Goal: Task Accomplishment & Management: Manage account settings

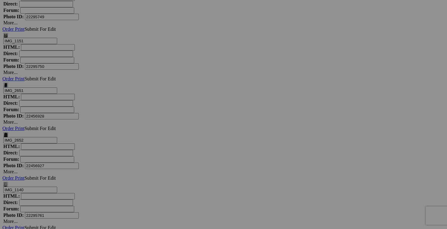
scroll to position [4594, 0]
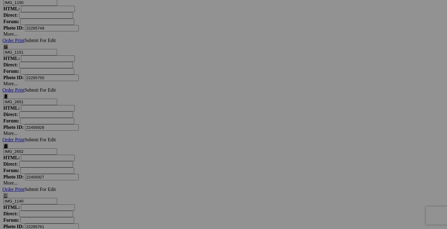
click at [183, 155] on span "Yes" at bounding box center [179, 154] width 7 height 5
drag, startPoint x: 122, startPoint y: 164, endPoint x: 89, endPoint y: 163, distance: 33.8
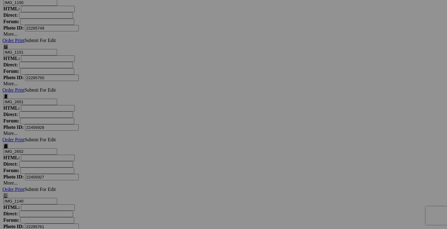
scroll to position [0, 37]
drag, startPoint x: 133, startPoint y: 163, endPoint x: 145, endPoint y: 164, distance: 11.3
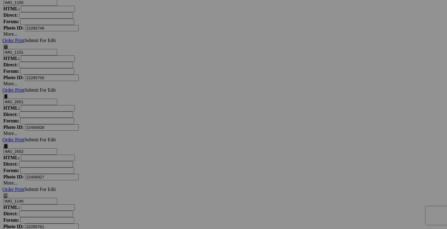
type input "robe CALVIN KLEIN taille.6 (a donner avec achat de 40$)"
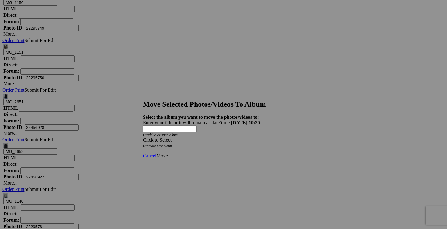
click at [259, 137] on div "Click to Select" at bounding box center [223, 139] width 161 height 5
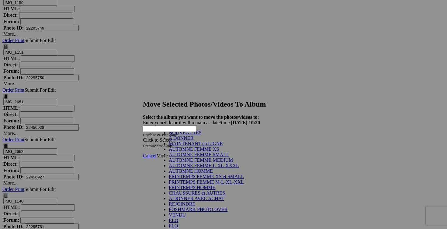
click at [193, 140] on link "A DONNER" at bounding box center [181, 137] width 25 height 5
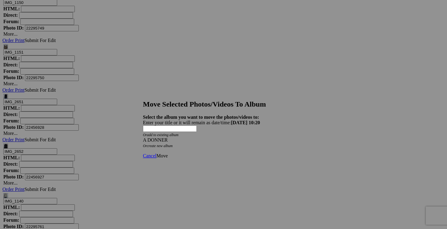
click at [167, 153] on span "Move" at bounding box center [161, 155] width 11 height 5
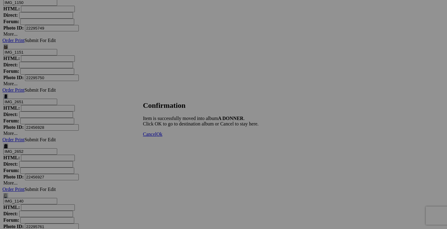
click at [156, 136] on span "Cancel" at bounding box center [149, 133] width 13 height 5
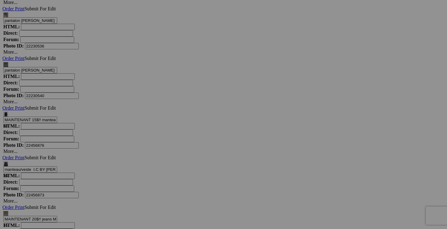
scroll to position [3433, 0]
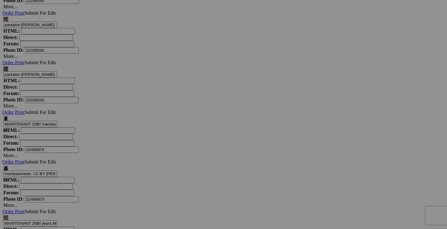
drag, startPoint x: 286, startPoint y: 91, endPoint x: 252, endPoint y: 90, distance: 34.0
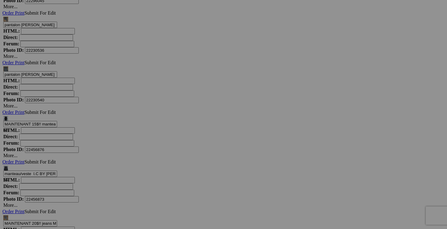
scroll to position [0, 24]
type input "chandail ATHLETA small 15$(NEUF, payé 70$)"
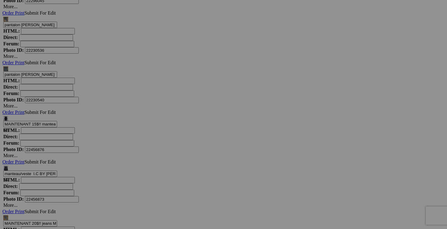
scroll to position [0, 0]
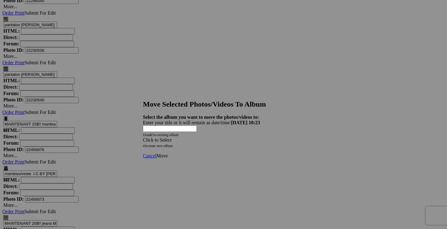
click at [143, 137] on span at bounding box center [143, 139] width 0 height 5
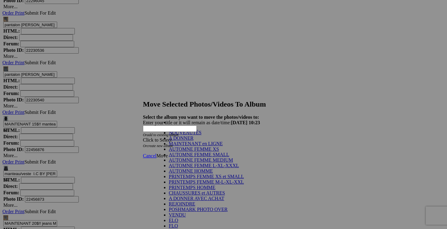
click at [201, 135] on link "NOUVEAUTÉS" at bounding box center [185, 132] width 33 height 5
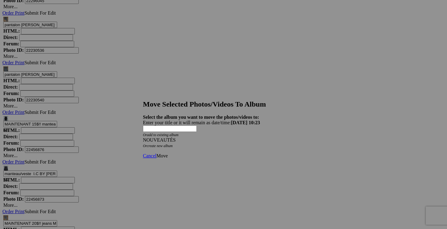
click at [167, 153] on span "Move" at bounding box center [161, 155] width 11 height 5
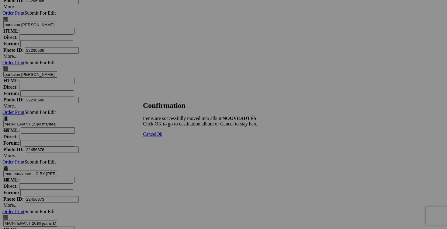
click at [156, 136] on span "Cancel" at bounding box center [149, 133] width 13 height 5
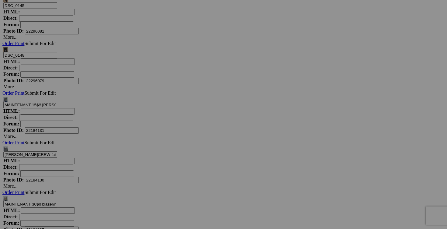
scroll to position [3964, 0]
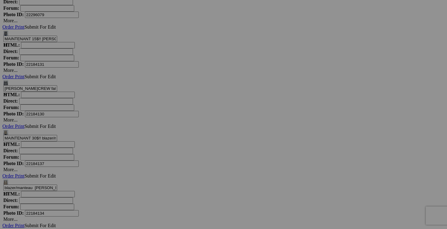
drag, startPoint x: 177, startPoint y: 101, endPoint x: 136, endPoint y: 100, distance: 41.3
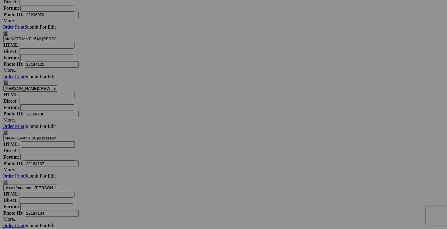
type input "veste BALI taille 10 10$(comme neuf, aspect suède brun)"
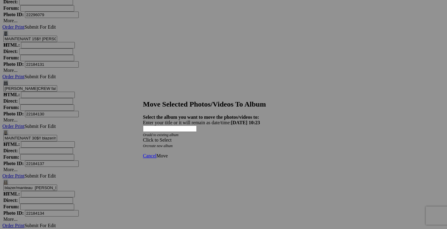
click at [262, 137] on div "Click to Select" at bounding box center [223, 139] width 161 height 5
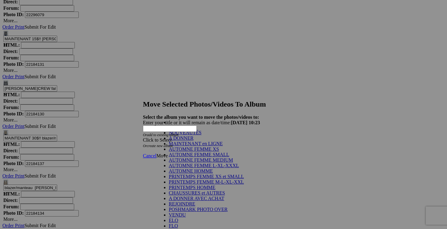
click at [200, 135] on link "NOUVEAUTÉS" at bounding box center [185, 132] width 33 height 5
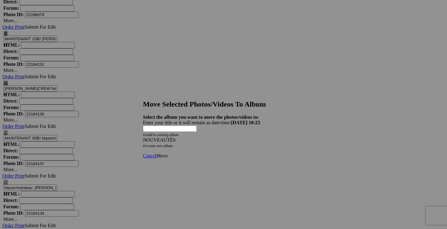
click at [167, 153] on span "Move" at bounding box center [161, 155] width 11 height 5
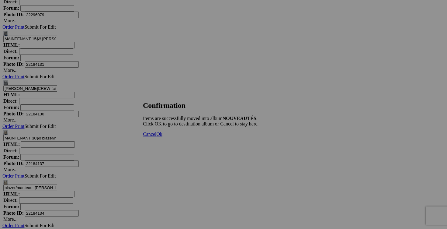
click at [156, 136] on span "Cancel" at bounding box center [149, 133] width 13 height 5
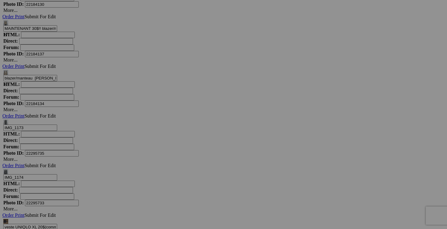
scroll to position [4073, 0]
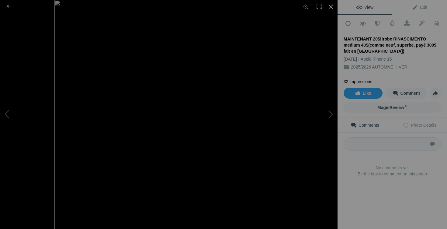
click at [331, 6] on div at bounding box center [330, 6] width 13 height 13
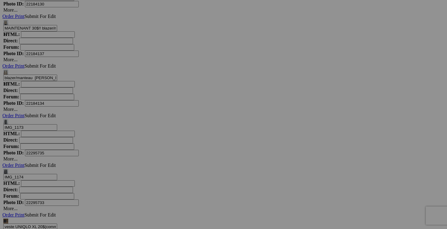
drag, startPoint x: 392, startPoint y: 139, endPoint x: 391, endPoint y: 149, distance: 9.5
drag, startPoint x: 394, startPoint y: 145, endPoint x: 357, endPoint y: 144, distance: 36.5
drag, startPoint x: 386, startPoint y: 145, endPoint x: 408, endPoint y: 145, distance: 21.6
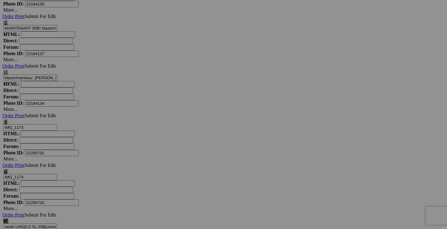
scroll to position [0, 39]
drag, startPoint x: 385, startPoint y: 144, endPoint x: 407, endPoint y: 144, distance: 22.5
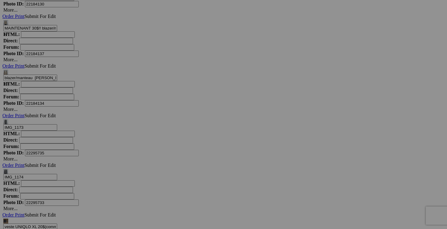
scroll to position [0, 77]
type input "robe RINASCIMENTO medium 30$(comme neuf, superbe, payé 300$, fait en italie)"
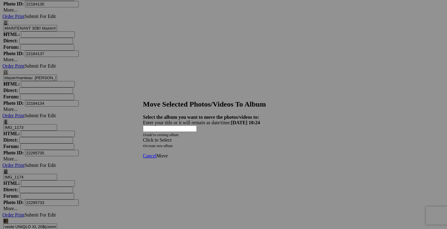
click at [143, 137] on span at bounding box center [143, 139] width 0 height 5
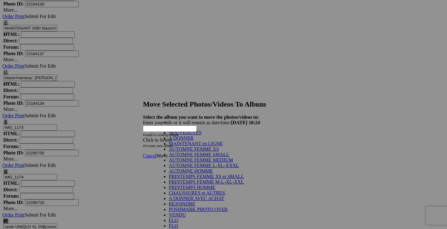
click at [201, 135] on link "NOUVEAUTÉS" at bounding box center [185, 132] width 33 height 5
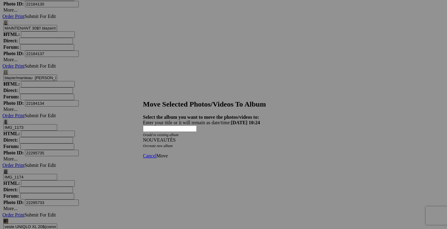
click at [167, 153] on span "Move" at bounding box center [161, 155] width 11 height 5
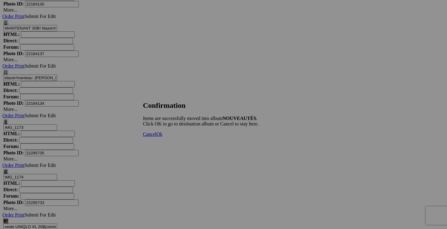
click at [156, 136] on span "Cancel" at bounding box center [149, 133] width 13 height 5
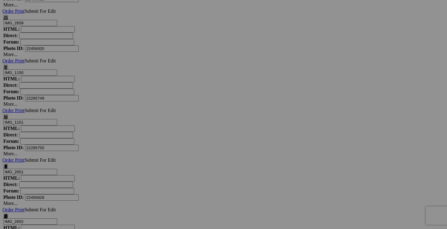
scroll to position [4537, 0]
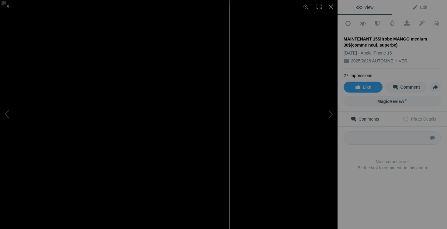
click at [327, 130] on button at bounding box center [315, 114] width 46 height 82
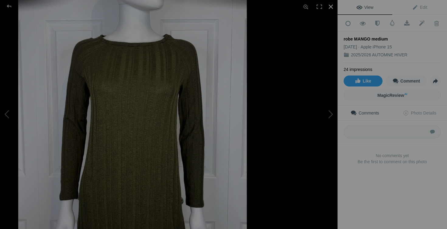
click at [329, 5] on div at bounding box center [330, 6] width 13 height 13
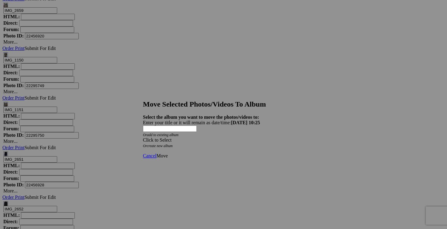
click at [143, 137] on span at bounding box center [143, 139] width 0 height 5
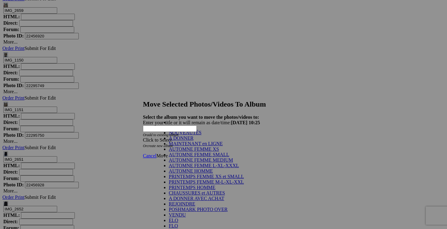
click at [201, 135] on link "NOUVEAUTÉS" at bounding box center [185, 132] width 33 height 5
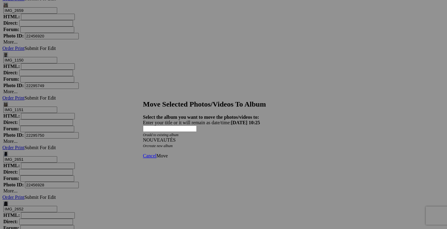
click at [167, 153] on span "Move" at bounding box center [161, 155] width 11 height 5
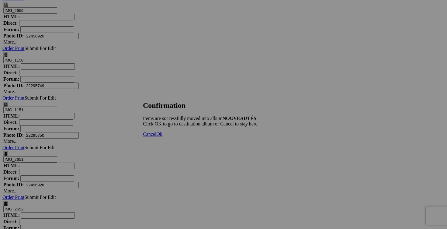
click at [156, 136] on span "Cancel" at bounding box center [149, 133] width 13 height 5
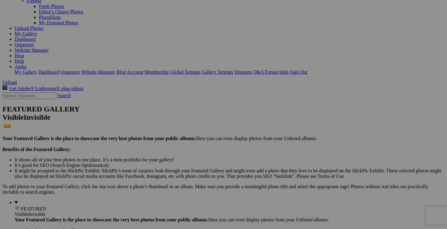
scroll to position [0, 0]
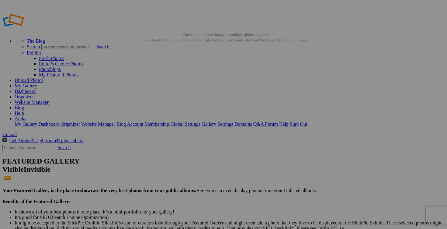
drag, startPoint x: 223, startPoint y: 89, endPoint x: 224, endPoint y: 82, distance: 7.3
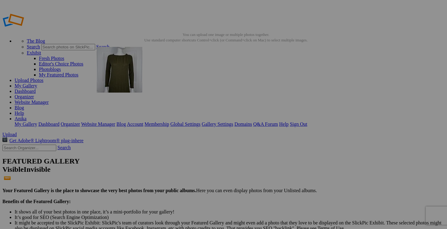
drag, startPoint x: 331, startPoint y: 81, endPoint x: 195, endPoint y: 82, distance: 135.2
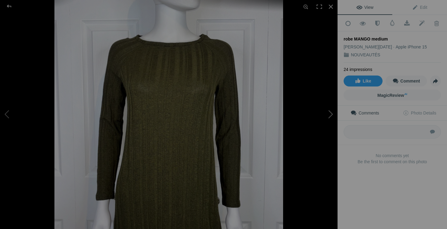
click at [330, 114] on button at bounding box center [315, 114] width 46 height 82
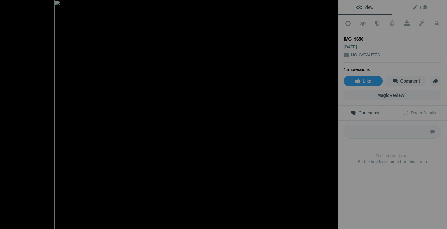
click at [330, 114] on button at bounding box center [315, 114] width 46 height 82
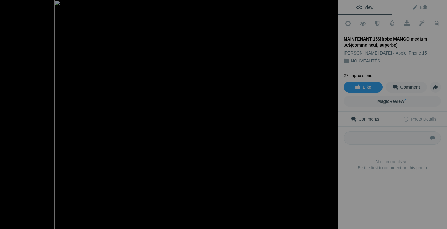
click at [330, 114] on button at bounding box center [315, 114] width 46 height 82
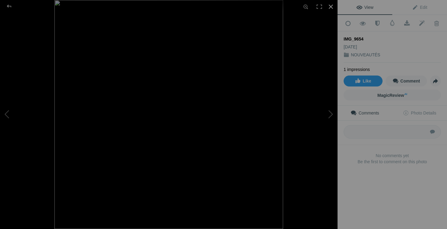
click at [333, 7] on div at bounding box center [330, 6] width 13 height 13
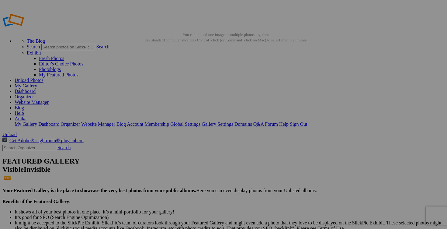
scroll to position [0, 60]
drag, startPoint x: 285, startPoint y: 119, endPoint x: 305, endPoint y: 119, distance: 20.4
drag, startPoint x: 342, startPoint y: 118, endPoint x: 304, endPoint y: 118, distance: 37.4
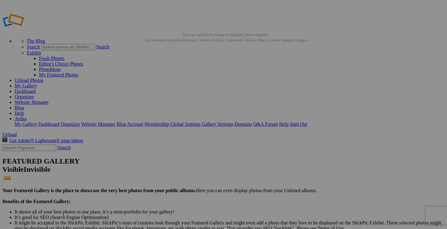
paste input "robe MANGO medium 30$(comme neuf, superbe)"
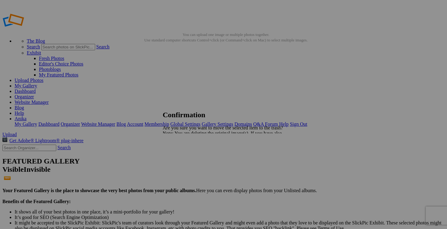
type input "robe MANGO medium 30$(comme neuf, superbe)"
click at [183, 156] on span "Yes" at bounding box center [179, 154] width 7 height 5
drag, startPoint x: 187, startPoint y: 119, endPoint x: 136, endPoint y: 119, distance: 50.7
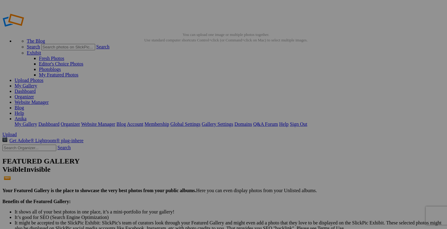
click at [183, 156] on span "Yes" at bounding box center [179, 154] width 7 height 5
drag, startPoint x: 181, startPoint y: 118, endPoint x: 148, endPoint y: 118, distance: 33.1
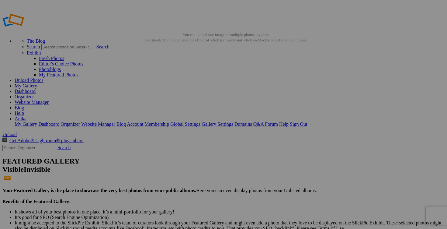
paste input "robe MANGO medium"
type input "robe MANGO medium"
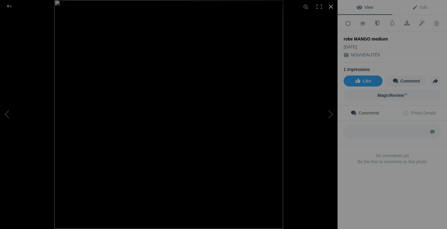
click at [329, 5] on div at bounding box center [330, 6] width 13 height 13
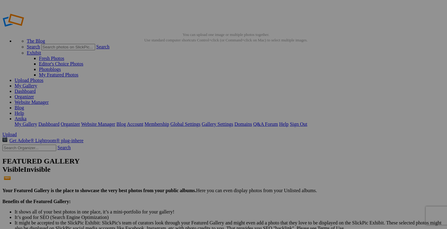
scroll to position [0, 30]
drag, startPoint x: 228, startPoint y: 118, endPoint x: 246, endPoint y: 118, distance: 18.5
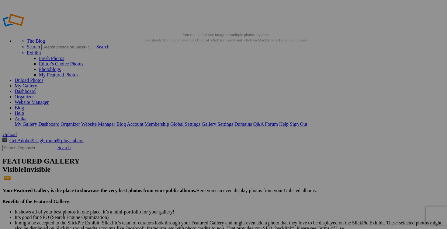
drag, startPoint x: 236, startPoint y: 119, endPoint x: 250, endPoint y: 119, distance: 14.3
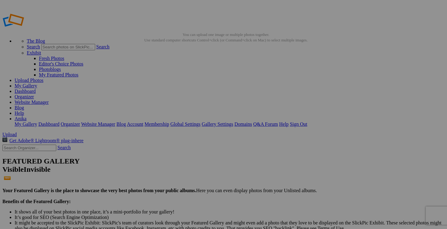
type input "robe MANGO medium 30$(comme neuf, couleur vert, payé 160$)"
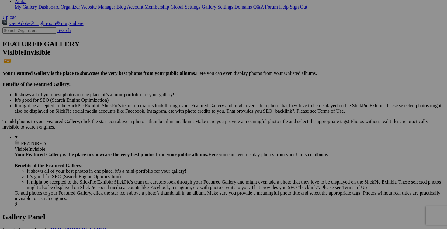
scroll to position [148, 0]
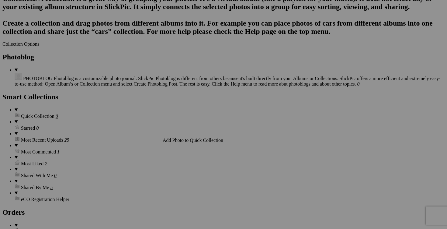
scroll to position [783, 0]
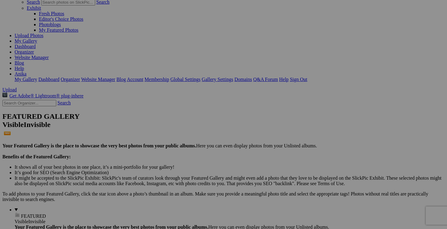
scroll to position [0, 0]
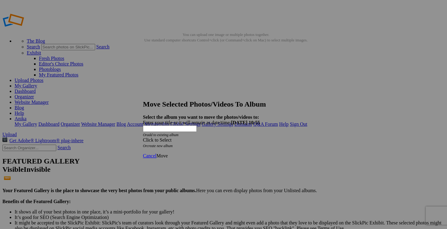
click at [260, 137] on div "Click to Select" at bounding box center [223, 139] width 161 height 5
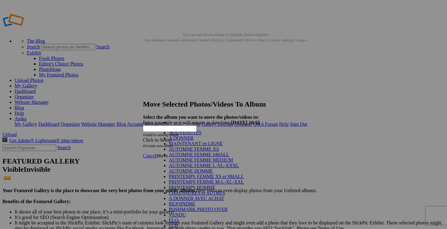
scroll to position [96, 0]
click at [182, 212] on link "VENDU" at bounding box center [177, 214] width 17 height 5
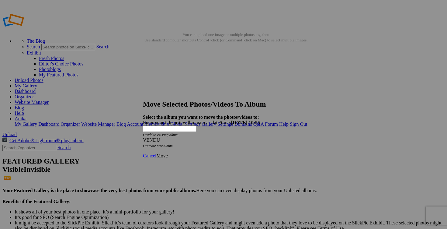
click at [167, 153] on span "Move" at bounding box center [161, 155] width 11 height 5
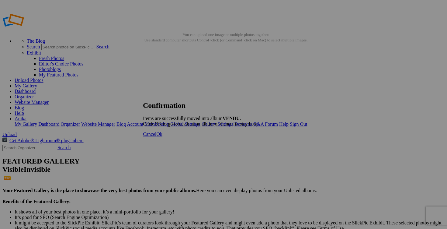
click at [156, 136] on link "Cancel" at bounding box center [149, 133] width 13 height 5
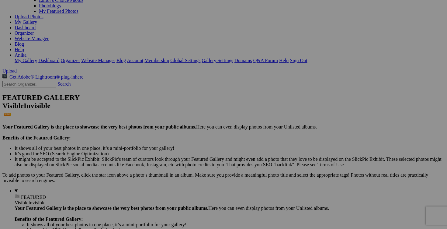
scroll to position [68, 0]
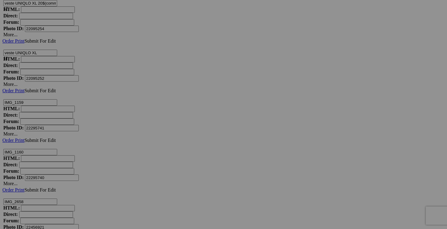
scroll to position [4330, 0]
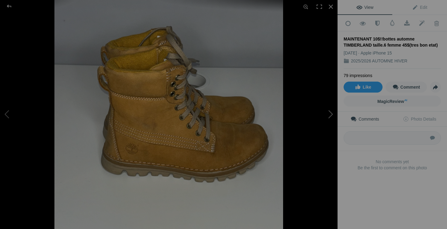
click at [332, 114] on button at bounding box center [315, 114] width 46 height 82
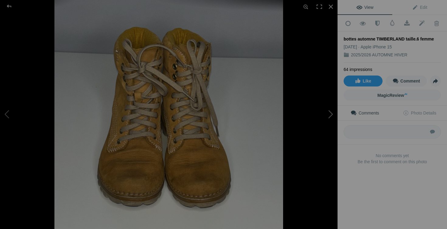
click at [332, 114] on button at bounding box center [315, 114] width 46 height 82
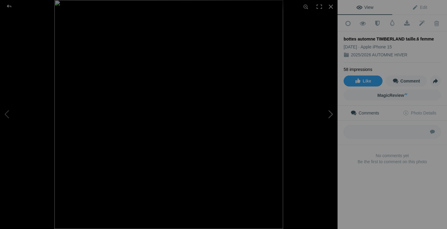
click at [332, 115] on button at bounding box center [315, 114] width 46 height 82
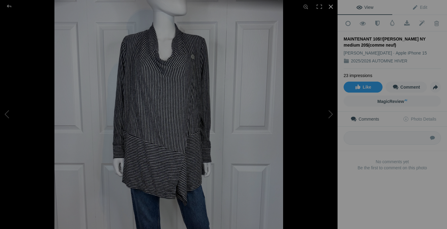
click at [329, 8] on div at bounding box center [330, 6] width 13 height 13
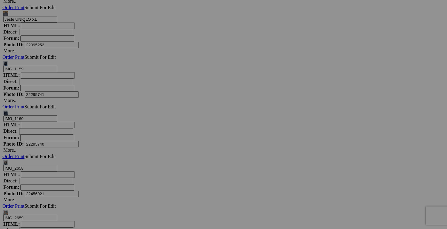
drag, startPoint x: 177, startPoint y: 121, endPoint x: 143, endPoint y: 119, distance: 33.2
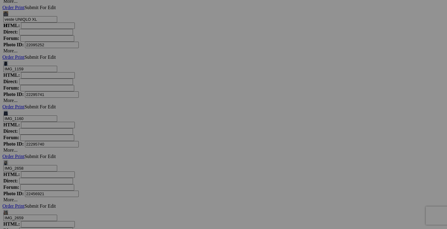
type input "bottes automne TIMBERLAND 6 femme25$(tres bon état)"
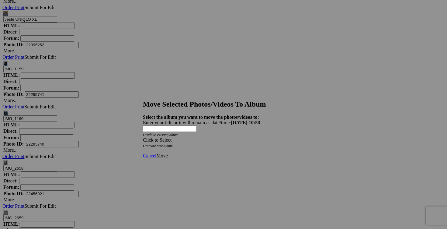
click at [262, 137] on div "Click to Select" at bounding box center [223, 139] width 161 height 5
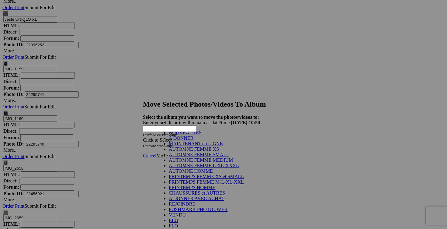
click at [201, 135] on link "NOUVEAUTÉS" at bounding box center [185, 132] width 33 height 5
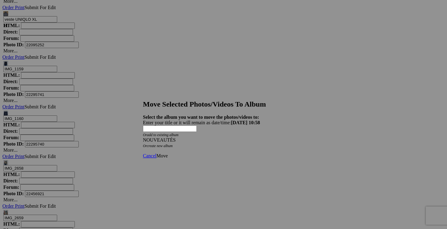
click at [167, 153] on span "Move" at bounding box center [161, 155] width 11 height 5
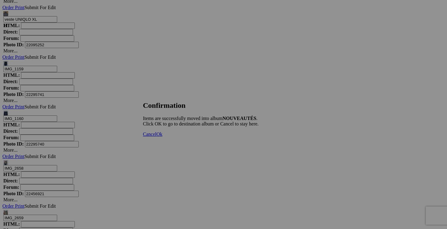
click at [156, 136] on span "Cancel" at bounding box center [149, 133] width 13 height 5
